Goal: Communication & Community: Answer question/provide support

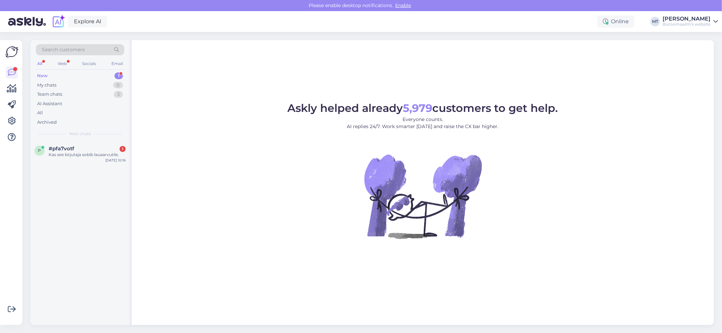
click at [41, 76] on div "New" at bounding box center [42, 76] width 10 height 7
click at [64, 152] on div "Kas see kirjutaja sobib lauaarvutile." at bounding box center [87, 155] width 77 height 6
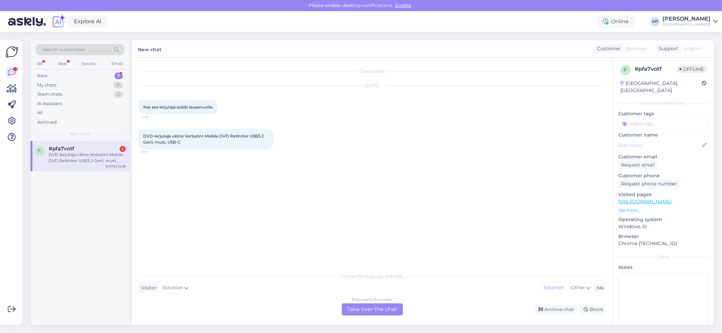
click at [42, 77] on div "New" at bounding box center [42, 76] width 10 height 7
drag, startPoint x: 145, startPoint y: 140, endPoint x: 182, endPoint y: 151, distance: 38.7
click at [182, 150] on div "DVD-kirjutaja väline Verbatim Mobile DVD ReWriter USB3.2 Gen1, must, USB-C 10:17" at bounding box center [205, 139] width 135 height 20
drag, startPoint x: 141, startPoint y: 141, endPoint x: 184, endPoint y: 151, distance: 43.6
click at [184, 150] on div "DVD-kirjutaja väline Verbatim Mobile DVD ReWriter USB3.2 Gen1, must, USB-C 10:17" at bounding box center [205, 139] width 135 height 20
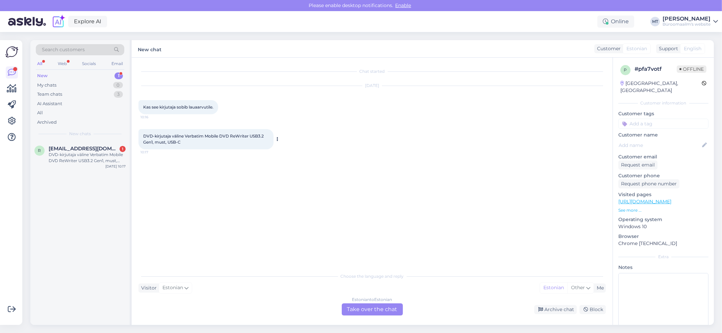
copy span "DVD-kirjutaja väline Verbatim Mobile DVD ReWriter USB3.2 Gen1, must, USB-C"
click at [370, 314] on div "Estonian to Estonian Take over the chat" at bounding box center [372, 310] width 61 height 12
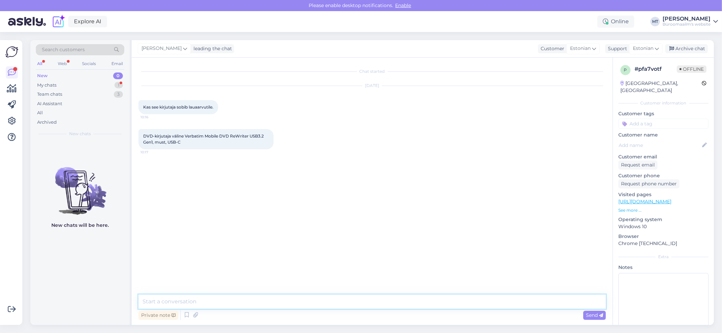
click at [185, 301] on textarea at bounding box center [371, 302] width 467 height 14
type textarea "Tere. Sobib küll."
click at [691, 44] on div "Archive chat" at bounding box center [686, 48] width 43 height 9
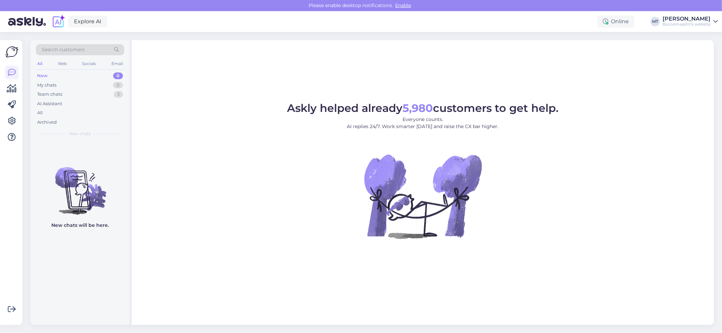
click at [12, 72] on icon at bounding box center [12, 73] width 8 height 8
click at [15, 87] on icon at bounding box center [12, 89] width 10 height 8
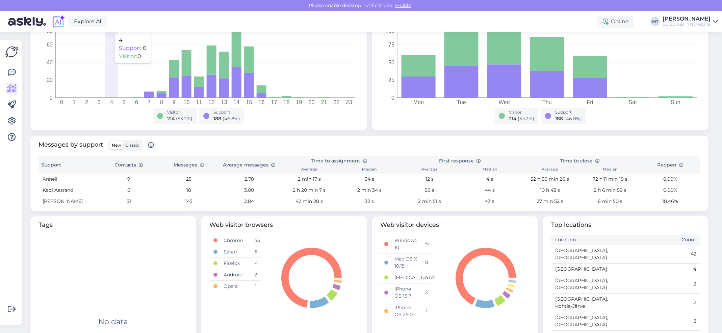
scroll to position [135, 0]
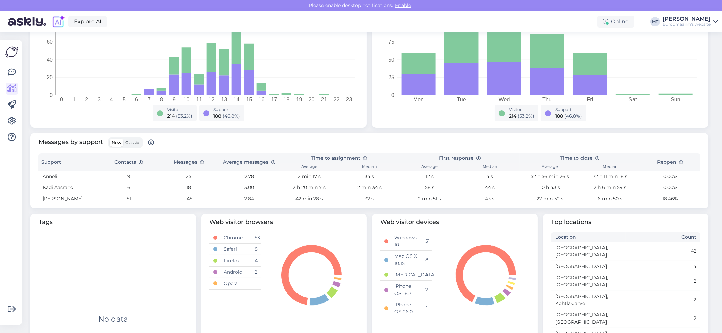
click at [130, 140] on span "Classic" at bounding box center [132, 142] width 14 height 5
click at [123, 139] on input "Classic" at bounding box center [123, 139] width 0 height 0
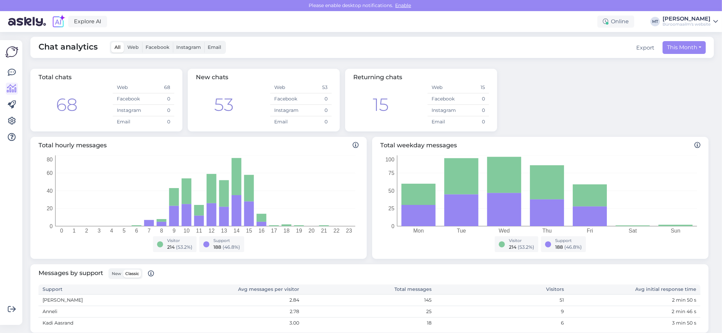
scroll to position [0, 0]
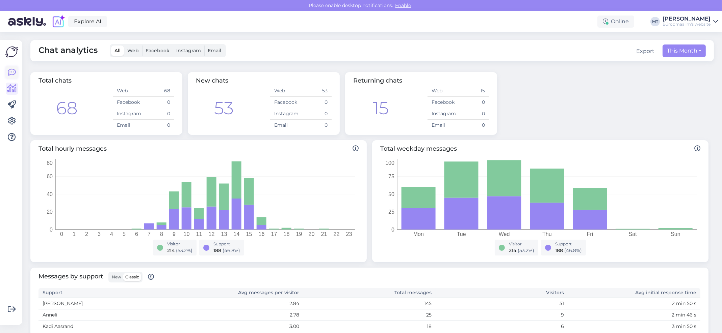
click at [8, 73] on icon at bounding box center [12, 73] width 8 height 8
